Goal: Contribute content: Contribute content

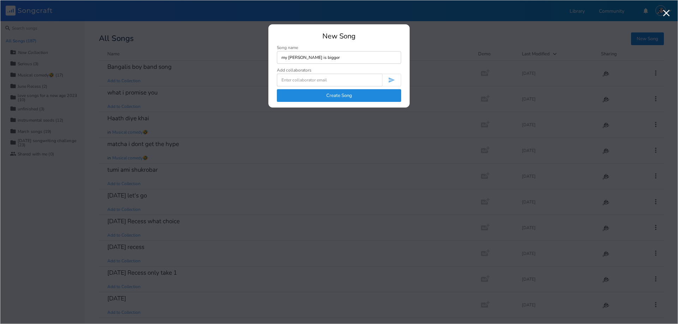
type input "my [PERSON_NAME] is bigger"
click at [346, 97] on button "Create Song" at bounding box center [339, 95] width 124 height 13
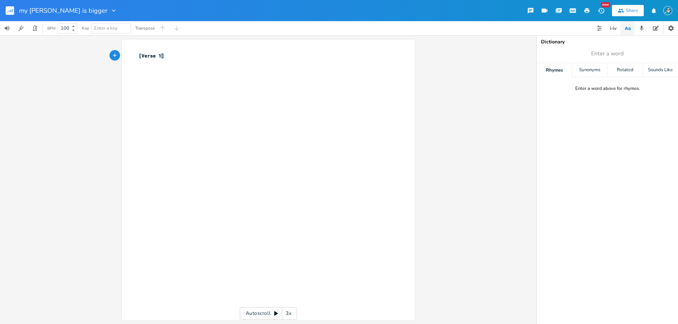
scroll to position [2, 0]
click at [174, 63] on pre "​" at bounding box center [264, 63] width 255 height 7
type textarea "[chorus]"
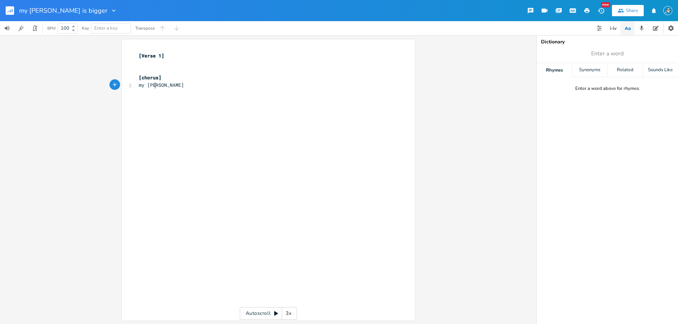
type textarea "my [PERSON_NAME]"
type textarea "how big is your [PERSON_NAME]"
click at [139, 87] on span "how big is your [PERSON_NAME]" at bounding box center [180, 85] width 82 height 6
type textarea "i know we just met but"
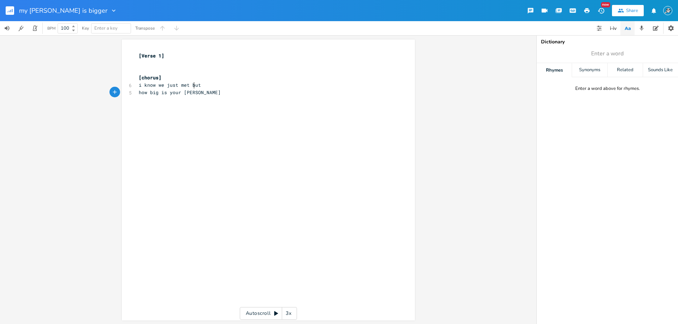
type textarea "ut how big is your [PERSON_NAME]"
click at [193, 89] on pre "how big is your [PERSON_NAME]" at bounding box center [264, 92] width 255 height 7
click at [193, 93] on pre "how big is your [PERSON_NAME]" at bounding box center [264, 92] width 255 height 7
type textarea "i really want"
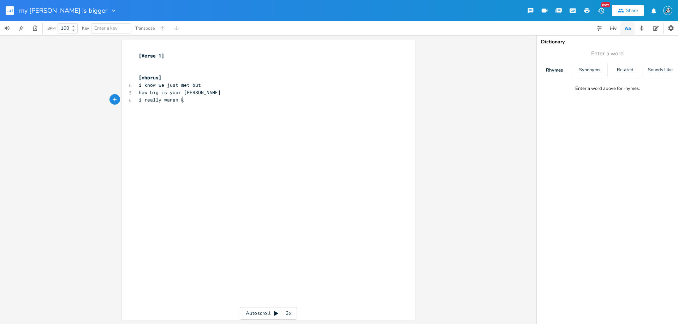
type textarea "an kno"
type textarea "auuuu"
click at [138, 100] on pre "i really wanan knauuuu" at bounding box center [264, 99] width 255 height 7
click at [214, 99] on pre "i really wanan knauuuu" at bounding box center [264, 99] width 255 height 7
click at [210, 98] on pre "i really wanan knauuuu" at bounding box center [264, 99] width 255 height 7
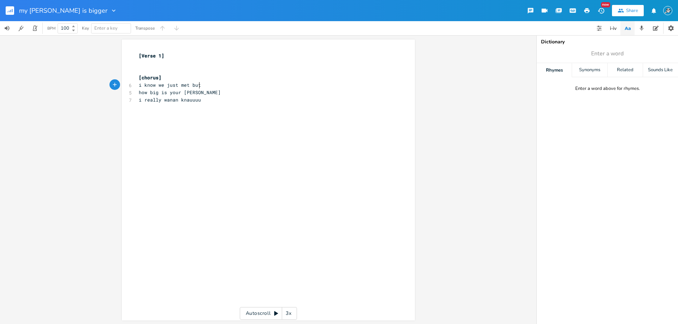
click at [202, 88] on pre "i know we just met but" at bounding box center [264, 85] width 255 height 7
click at [209, 94] on pre "how big is your [PERSON_NAME]" at bounding box center [264, 92] width 255 height 7
click at [210, 84] on pre "i know we just met but" at bounding box center [264, 85] width 255 height 7
click at [210, 91] on pre "how big is your [PERSON_NAME]" at bounding box center [264, 92] width 255 height 7
click at [216, 100] on pre "i really wanan knauuuu" at bounding box center [264, 99] width 255 height 7
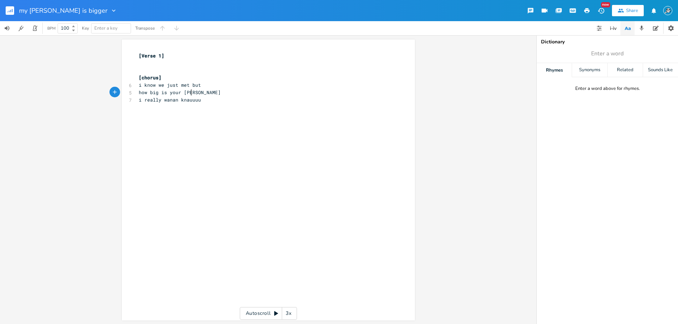
drag, startPoint x: 211, startPoint y: 95, endPoint x: 210, endPoint y: 86, distance: 8.9
click at [211, 95] on pre "how big is your [PERSON_NAME]" at bounding box center [264, 92] width 255 height 7
click at [210, 86] on pre "i know we just met but" at bounding box center [264, 85] width 255 height 7
click at [210, 93] on pre "how big is your [PERSON_NAME]" at bounding box center [264, 92] width 255 height 7
click at [203, 86] on pre "i know we just met but" at bounding box center [264, 85] width 255 height 7
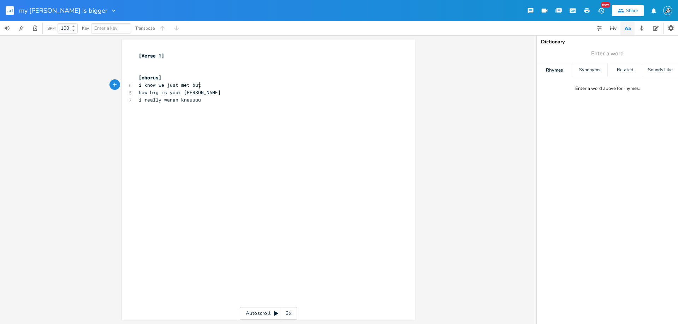
click at [202, 92] on pre "how big is your [PERSON_NAME]" at bounding box center [264, 92] width 255 height 7
click at [206, 84] on pre "i know we just met but" at bounding box center [264, 85] width 255 height 7
click at [207, 92] on pre "how big is your [PERSON_NAME]" at bounding box center [264, 92] width 255 height 7
click at [214, 100] on pre "i really wanan knauuuu" at bounding box center [264, 99] width 255 height 7
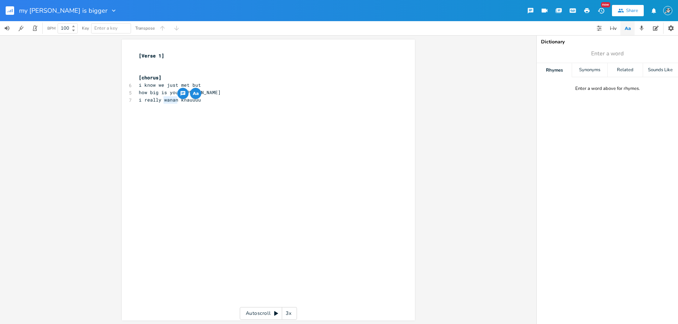
drag, startPoint x: 176, startPoint y: 100, endPoint x: 164, endPoint y: 101, distance: 11.7
click at [164, 101] on span "i really wanan knauuuu" at bounding box center [170, 100] width 62 height 6
type textarea "wanna really wanna"
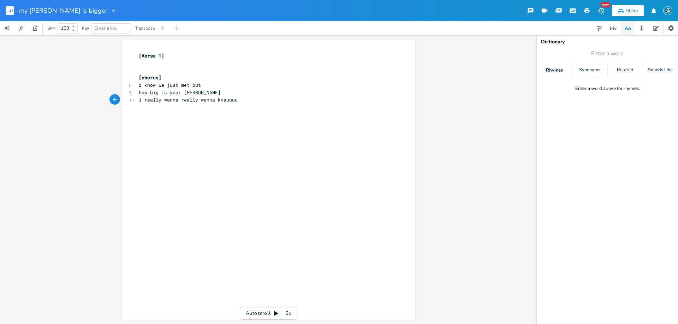
click at [145, 100] on span "i really wanna really wanna knauuuu" at bounding box center [188, 100] width 99 height 6
click at [144, 100] on span "i really wanna really wanna knauuuu" at bounding box center [188, 100] width 99 height 6
type textarea "just"
click at [266, 99] on pre "i just really wanna really wanna knauuuu" at bounding box center [264, 99] width 255 height 7
type textarea "how big is your [PERSON_NAME]"
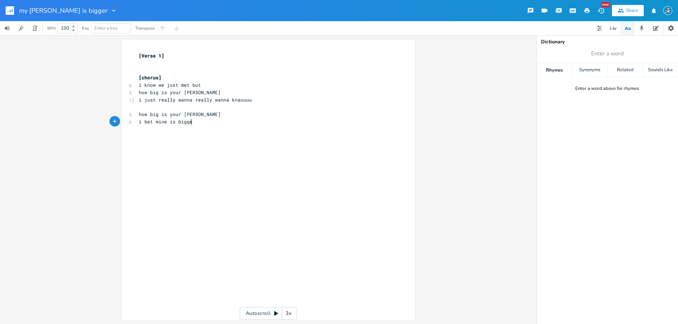
scroll to position [2, 48]
type textarea "i bet mine is bigger"
click at [200, 120] on pre "i bet mine is bigger" at bounding box center [264, 121] width 255 height 7
click at [197, 121] on pre "i bet mine is bigger" at bounding box center [264, 121] width 255 height 7
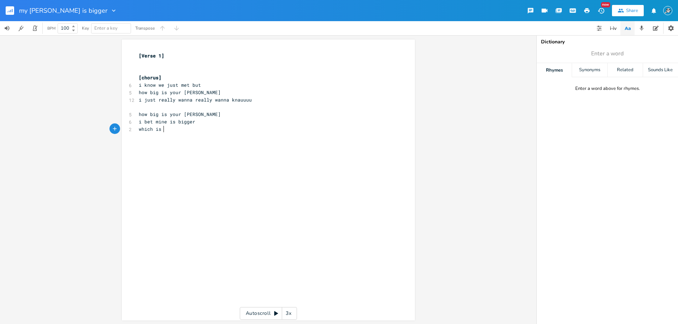
type textarea "which is a"
type textarea "bo"
type textarea "obviously a sign i'm a"
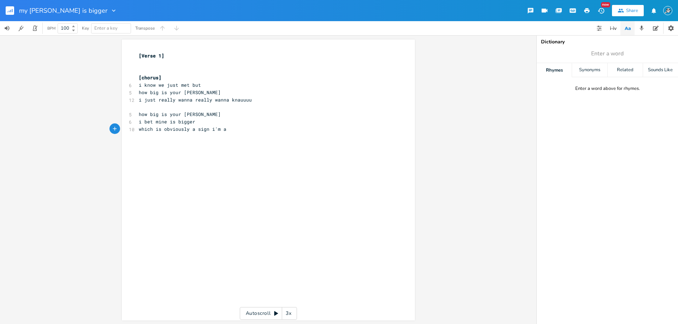
scroll to position [2, 0]
click at [199, 115] on pre "how big is your [PERSON_NAME]" at bounding box center [264, 114] width 255 height 7
drag, startPoint x: 198, startPoint y: 131, endPoint x: 139, endPoint y: 132, distance: 58.2
click at [139, 132] on pre "which is obviously a sign i'm a" at bounding box center [264, 129] width 255 height 7
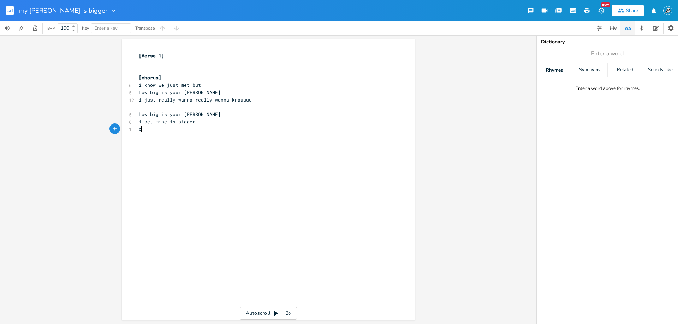
type textarea "czu"
type textarea "uz i"
type textarea "m a better farmer"
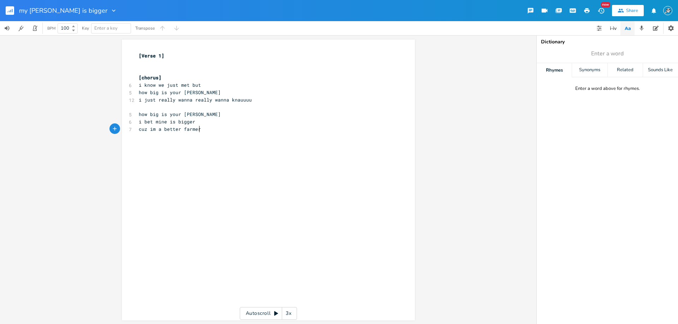
click at [205, 121] on pre "i bet mine is bigger" at bounding box center [264, 121] width 255 height 7
click at [138, 131] on pre "cuz im a better farmer" at bounding box center [264, 129] width 255 height 7
click at [227, 131] on pre "cuz im a better farmer" at bounding box center [264, 129] width 255 height 7
click at [230, 99] on span "i just really wanna really wanna knauuuu" at bounding box center [195, 100] width 113 height 6
click at [213, 128] on pre "cuz im a better farmer" at bounding box center [264, 129] width 255 height 7
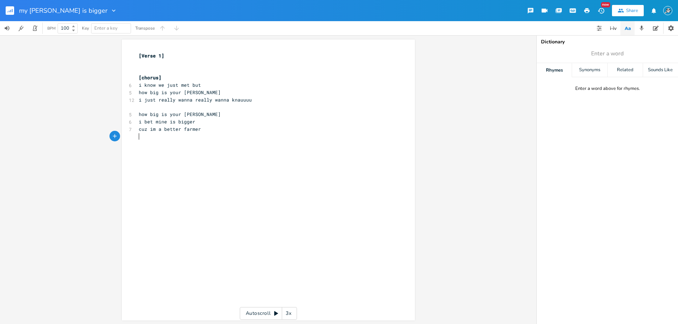
click at [225, 134] on pre "​" at bounding box center [264, 136] width 255 height 7
click at [228, 128] on pre "cuz im a better farmer" at bounding box center [264, 129] width 255 height 7
click at [214, 93] on pre "how big is your [PERSON_NAME]" at bounding box center [264, 92] width 255 height 7
click at [214, 89] on pre "i know we just met but" at bounding box center [264, 85] width 255 height 7
